Goal: Task Accomplishment & Management: Manage account settings

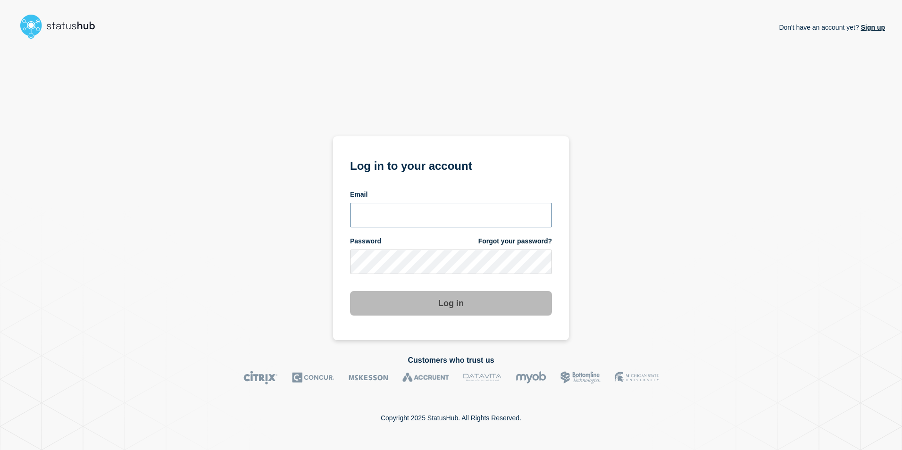
click at [429, 219] on input "email input" at bounding box center [451, 215] width 202 height 25
type input "melbtech@pronto.net"
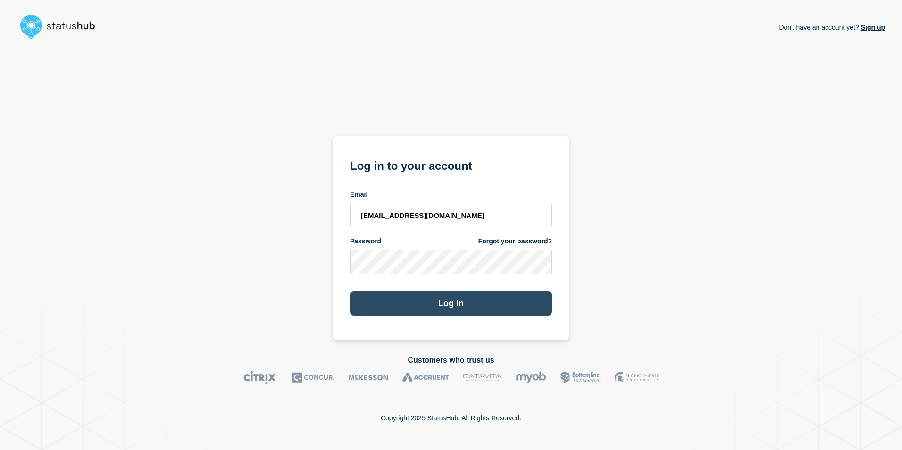
click at [453, 302] on button "Log in" at bounding box center [451, 303] width 202 height 25
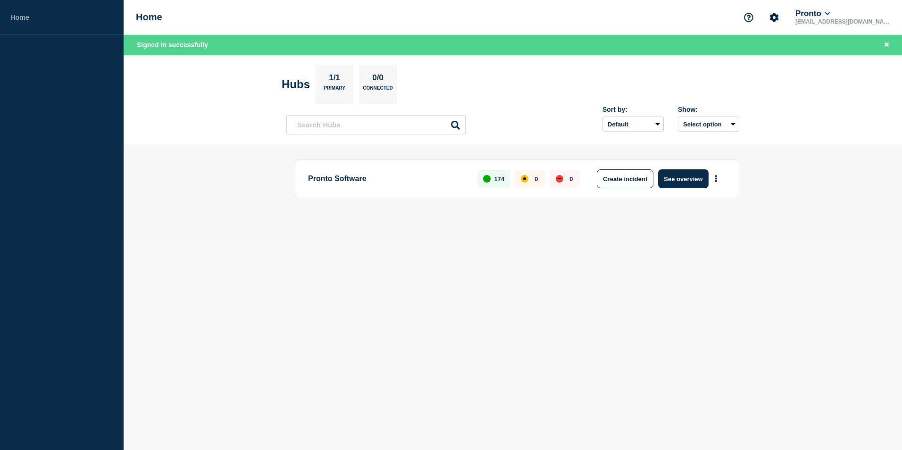
click at [831, 12] on button "Pronto" at bounding box center [812, 13] width 38 height 9
click at [858, 88] on link "User settings" at bounding box center [862, 90] width 41 height 8
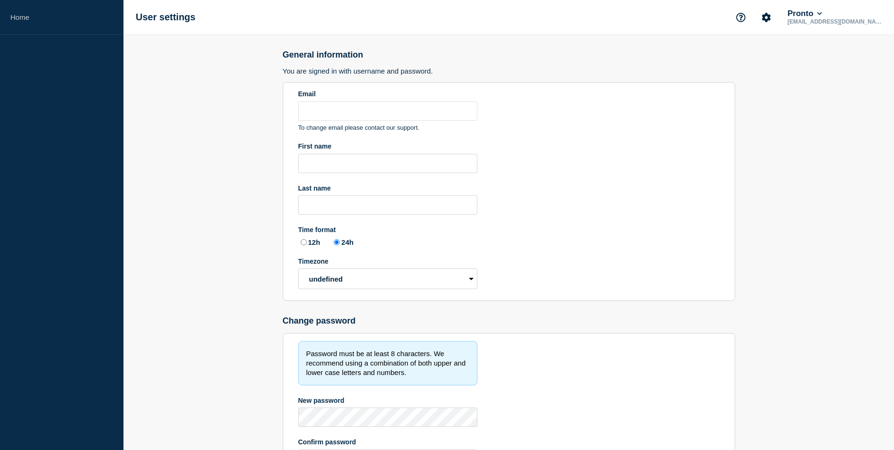
type input "[EMAIL_ADDRESS][DOMAIN_NAME]"
radio input "true"
select select "hub"
click at [824, 13] on button "Pronto" at bounding box center [805, 13] width 38 height 9
click at [771, 18] on icon "Account settings" at bounding box center [766, 17] width 9 height 9
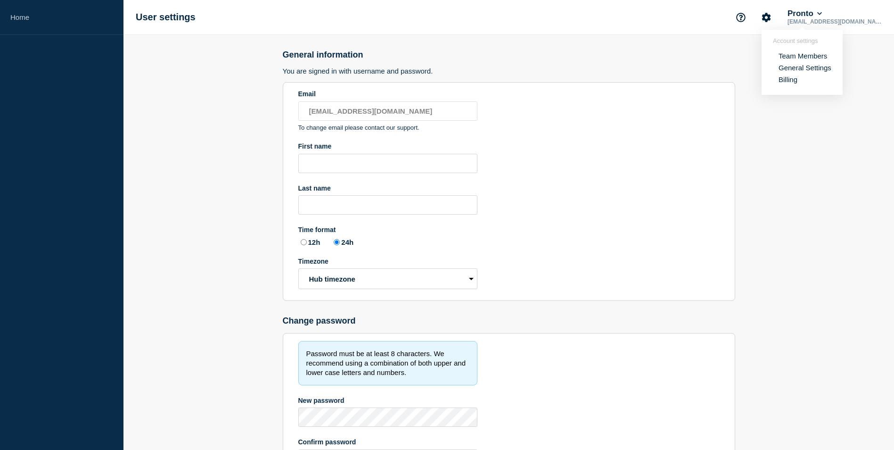
click at [786, 55] on link "Team Members" at bounding box center [803, 56] width 49 height 8
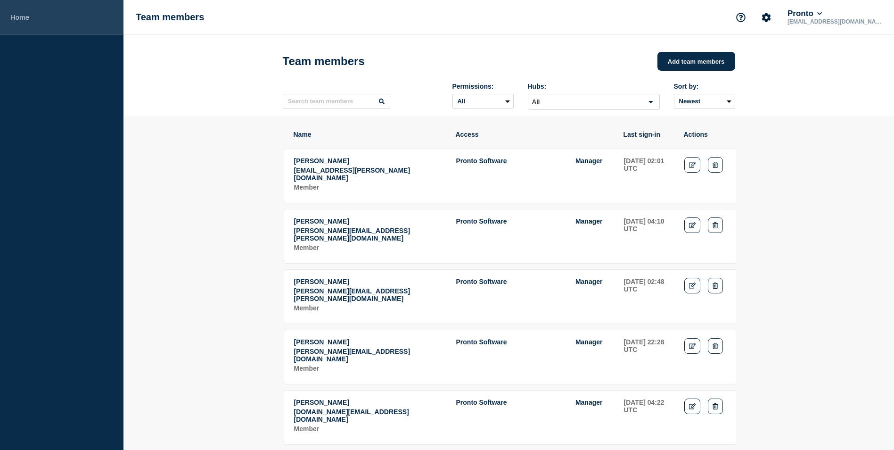
click at [19, 15] on link "Home" at bounding box center [62, 17] width 124 height 35
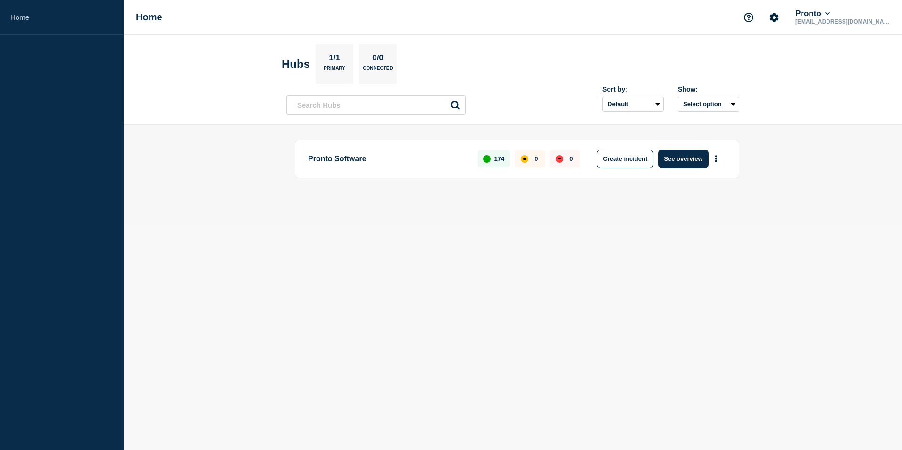
click at [323, 157] on p "Pronto Software" at bounding box center [387, 158] width 159 height 19
click at [695, 156] on button "See overview" at bounding box center [683, 158] width 50 height 19
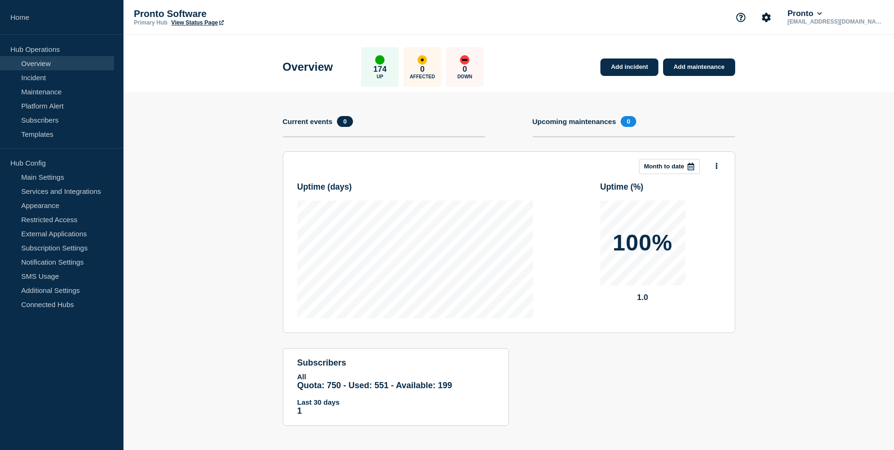
scroll to position [4, 0]
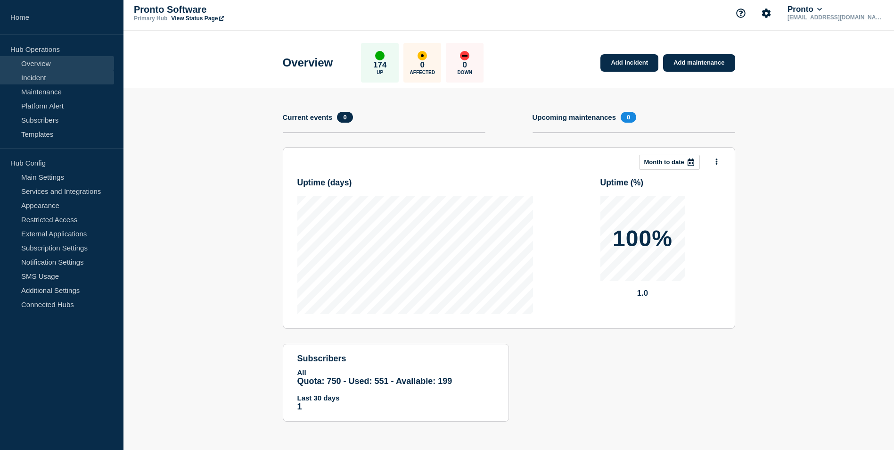
click at [27, 77] on link "Incident" at bounding box center [57, 77] width 114 height 14
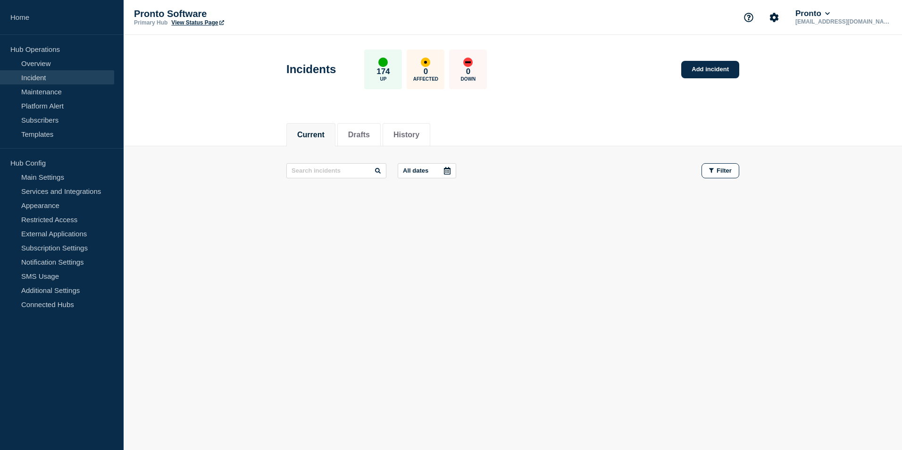
click at [34, 75] on link "Incident" at bounding box center [57, 77] width 114 height 14
click at [49, 245] on link "Subscription Settings" at bounding box center [57, 247] width 114 height 14
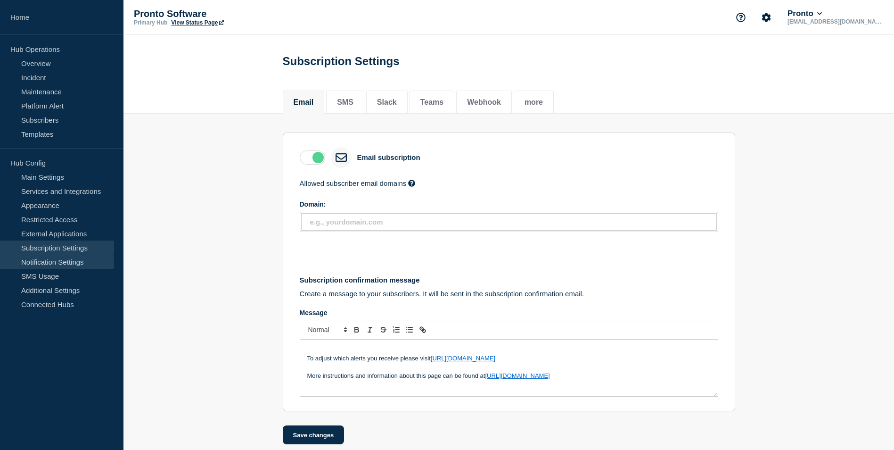
click at [54, 262] on link "Notification Settings" at bounding box center [57, 262] width 114 height 14
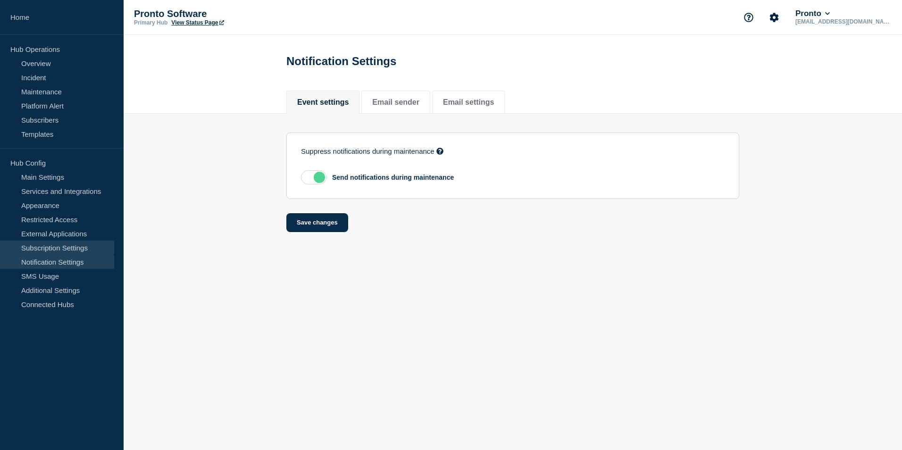
click at [45, 247] on link "Subscription Settings" at bounding box center [57, 247] width 114 height 14
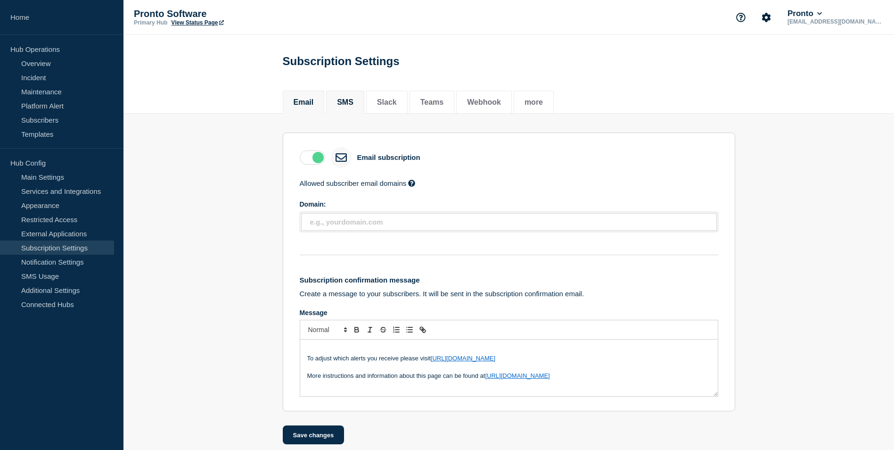
click at [350, 104] on button "SMS" at bounding box center [345, 102] width 17 height 8
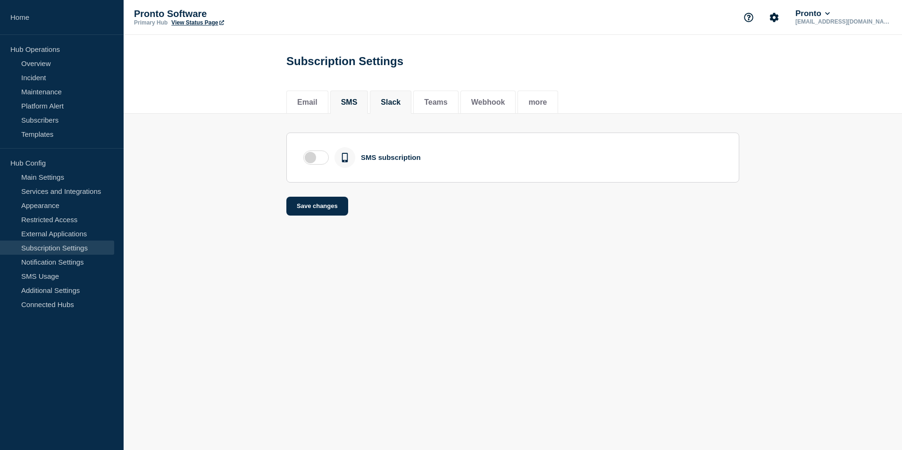
click at [397, 97] on li "Slack" at bounding box center [390, 102] width 41 height 23
click at [447, 100] on button "Teams" at bounding box center [436, 102] width 24 height 8
click at [494, 99] on button "Webhook" at bounding box center [488, 102] width 34 height 8
click at [546, 101] on button "more" at bounding box center [537, 102] width 18 height 8
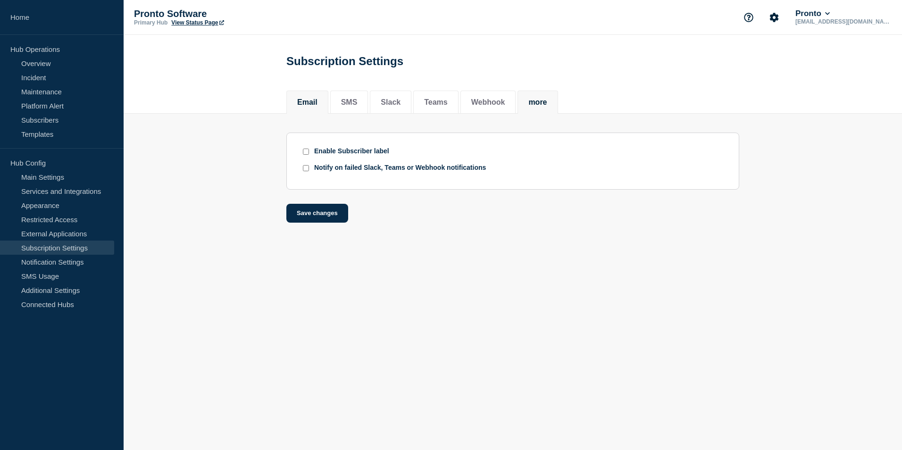
click at [303, 104] on button "Email" at bounding box center [307, 102] width 20 height 8
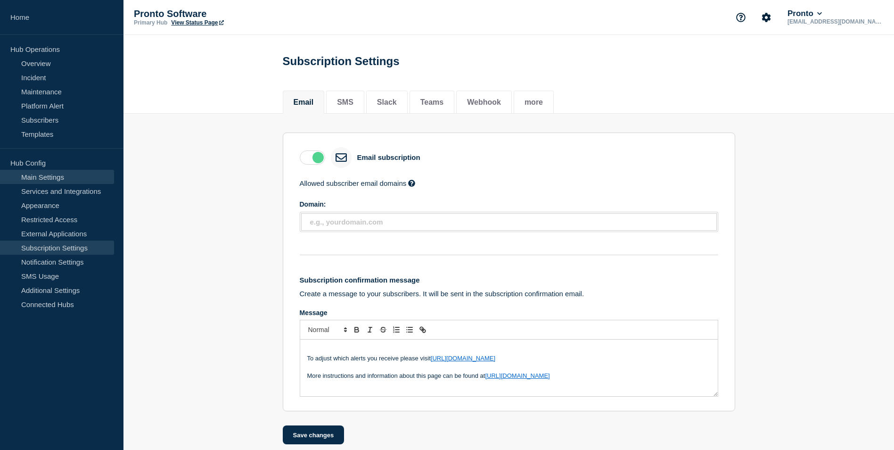
click at [44, 175] on link "Main Settings" at bounding box center [57, 177] width 114 height 14
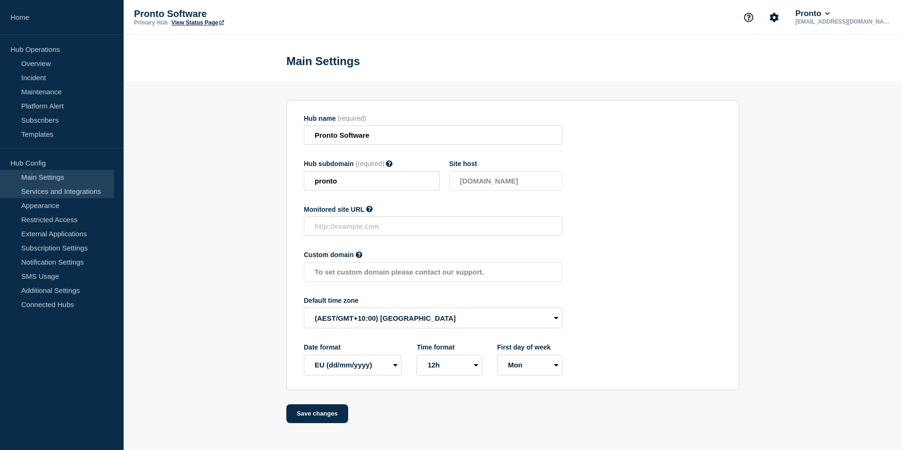
click at [48, 190] on link "Services and Integrations" at bounding box center [57, 191] width 114 height 14
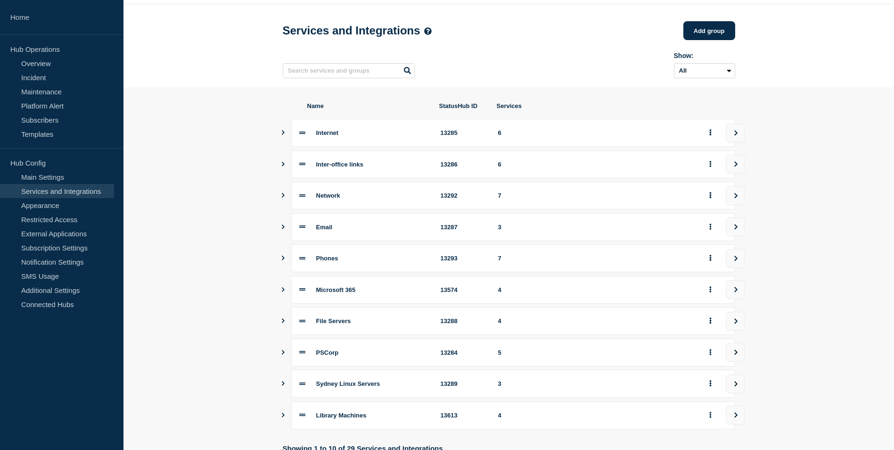
scroll to position [47, 0]
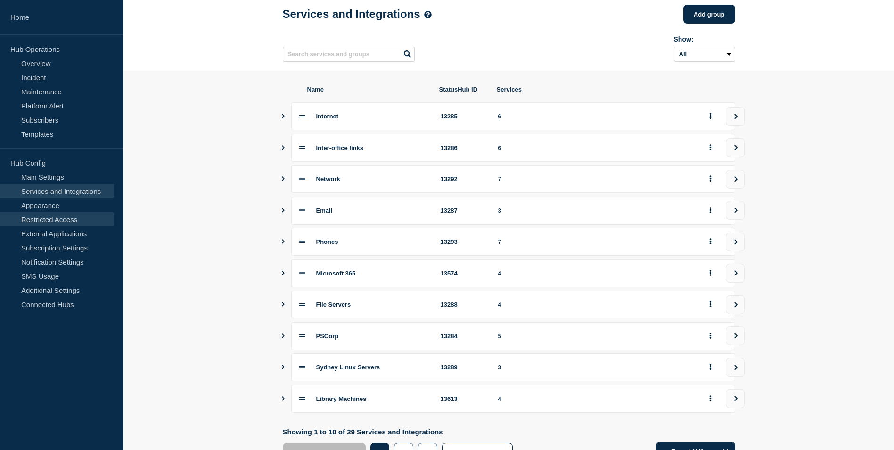
click at [41, 217] on link "Restricted Access" at bounding box center [57, 219] width 114 height 14
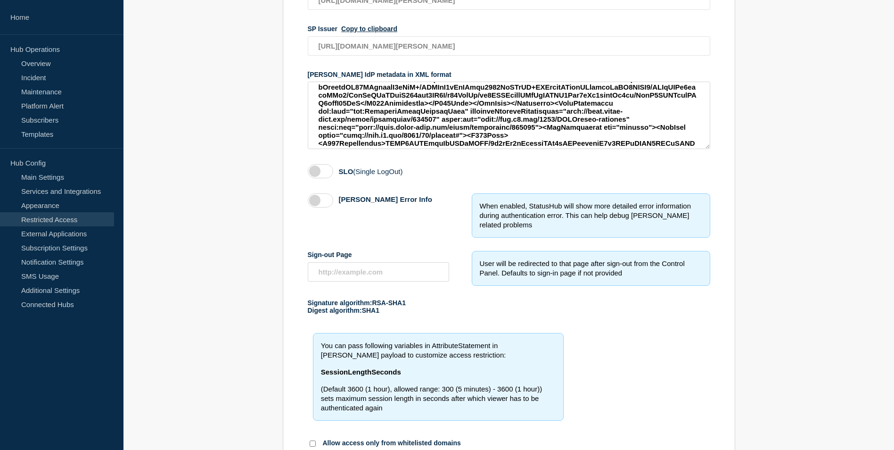
scroll to position [236, 0]
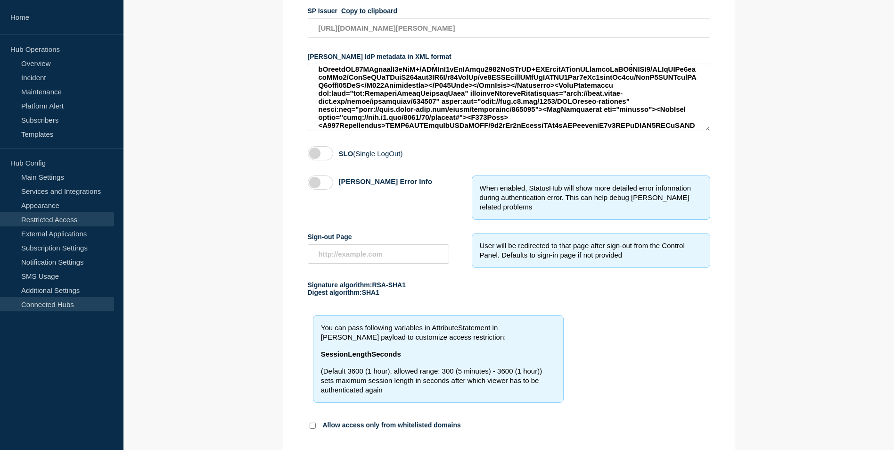
click at [35, 305] on link "Connected Hubs" at bounding box center [57, 304] width 114 height 14
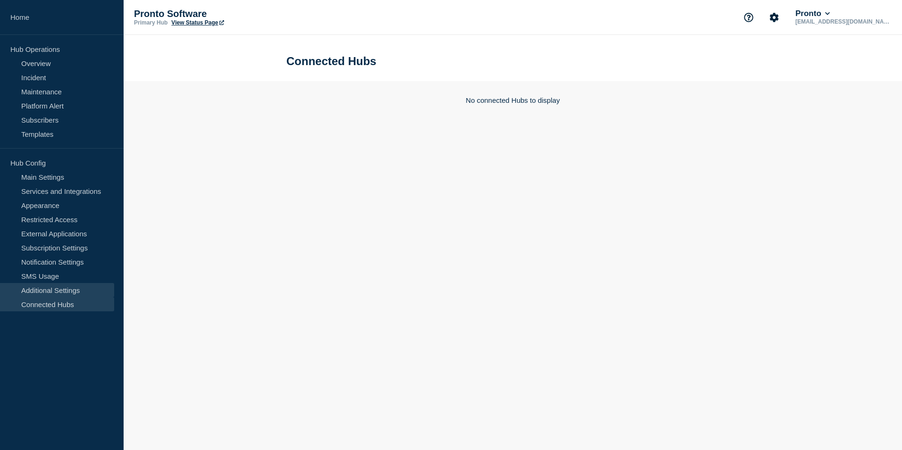
click at [37, 291] on link "Additional Settings" at bounding box center [57, 290] width 114 height 14
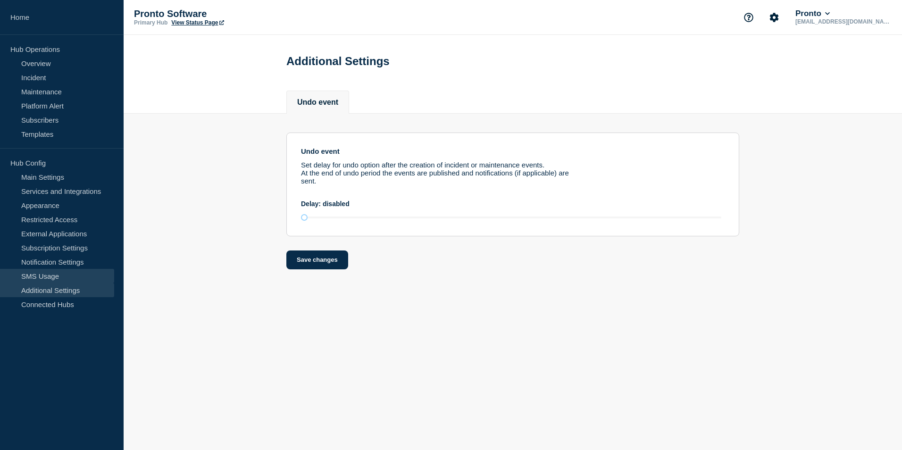
click at [38, 276] on link "SMS Usage" at bounding box center [57, 276] width 114 height 14
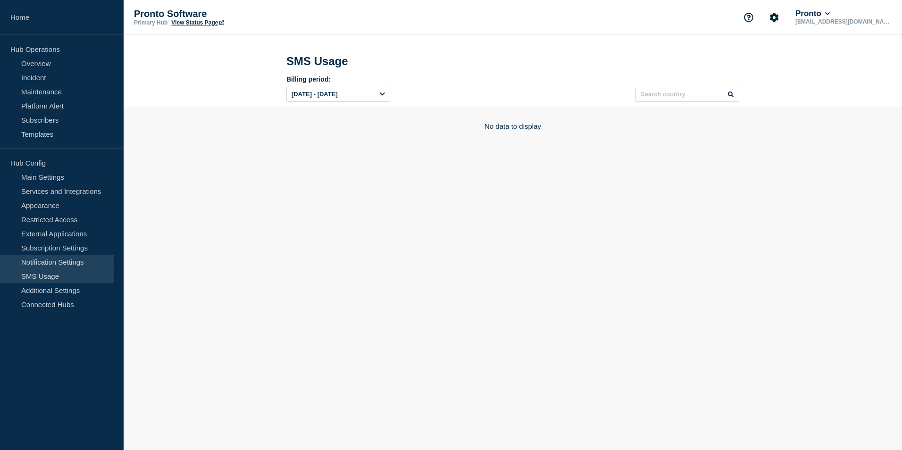
click at [41, 263] on link "Notification Settings" at bounding box center [57, 262] width 114 height 14
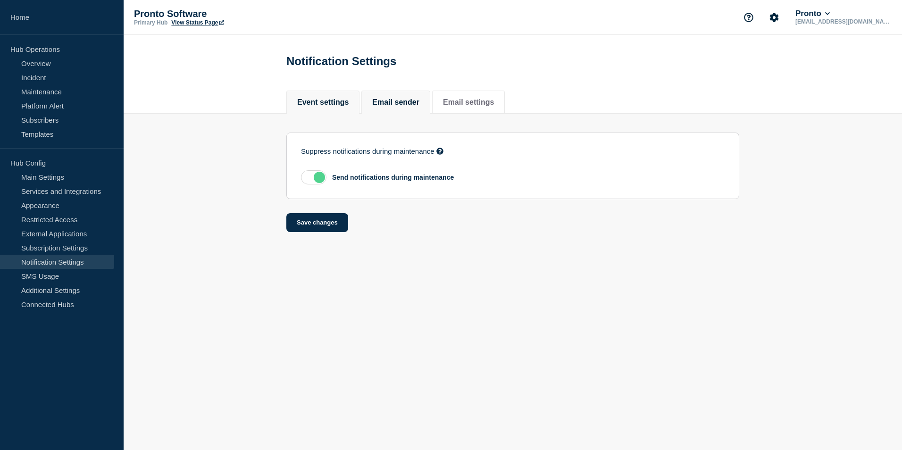
click at [405, 106] on button "Email sender" at bounding box center [395, 102] width 47 height 8
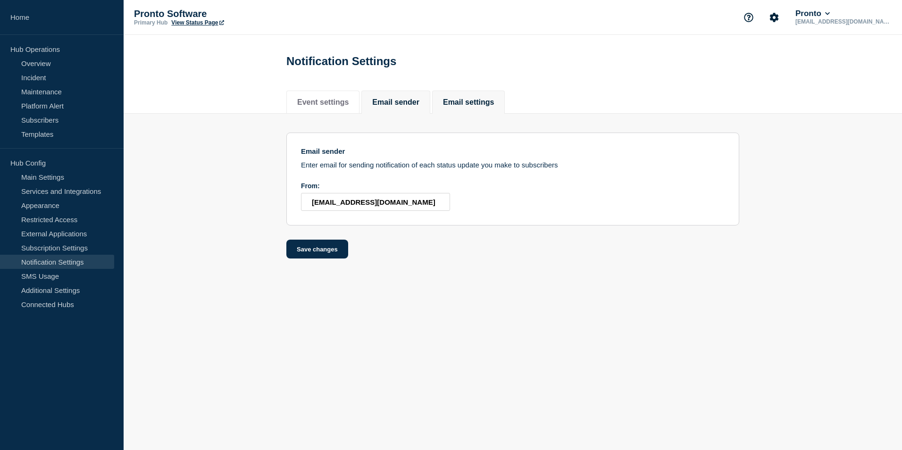
click at [491, 102] on button "Email settings" at bounding box center [468, 102] width 51 height 8
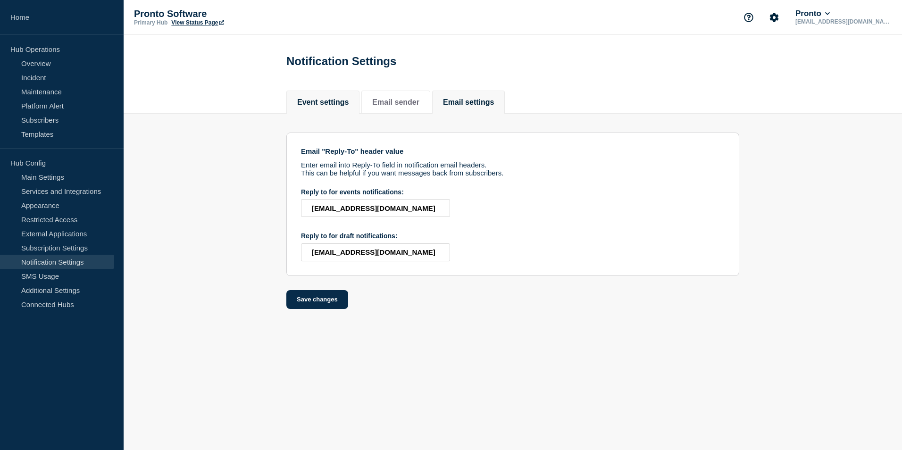
click at [317, 101] on button "Event settings" at bounding box center [322, 102] width 51 height 8
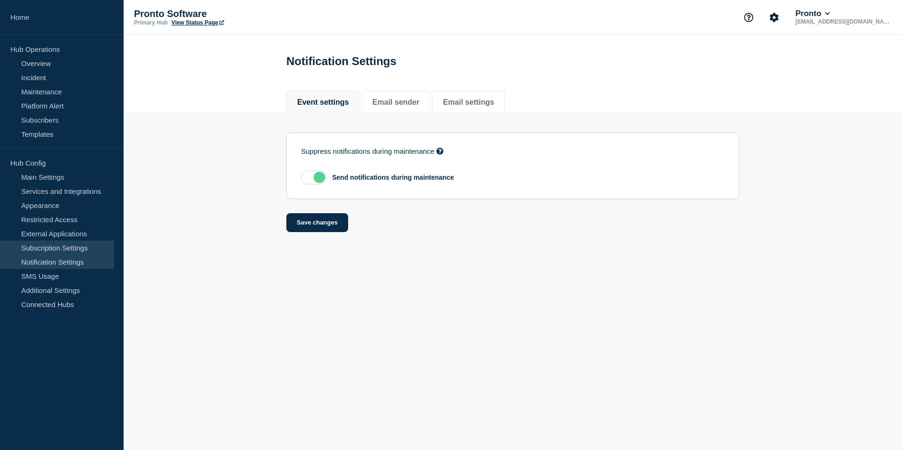
click at [49, 251] on link "Subscription Settings" at bounding box center [57, 247] width 114 height 14
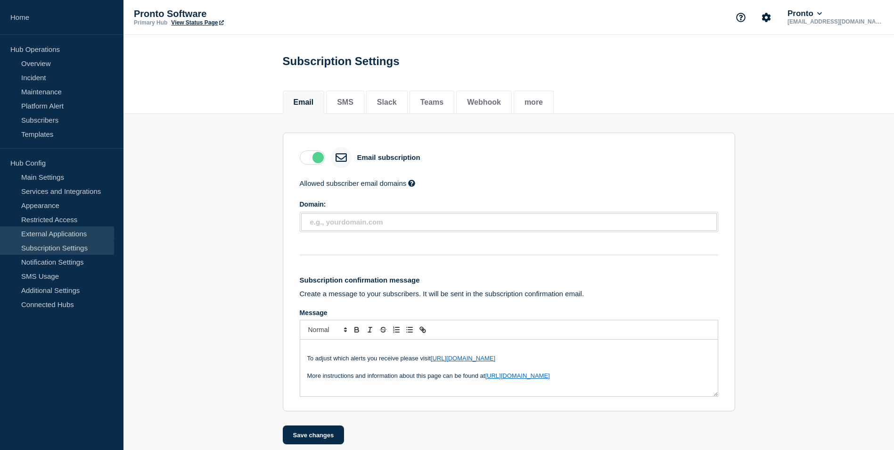
click at [45, 236] on link "External Applications" at bounding box center [57, 233] width 114 height 14
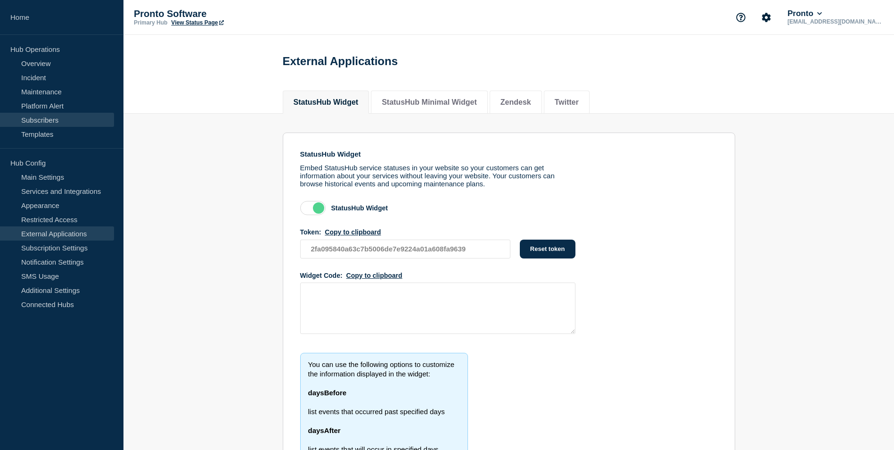
click at [41, 121] on link "Subscribers" at bounding box center [57, 120] width 114 height 14
